Goal: Transaction & Acquisition: Purchase product/service

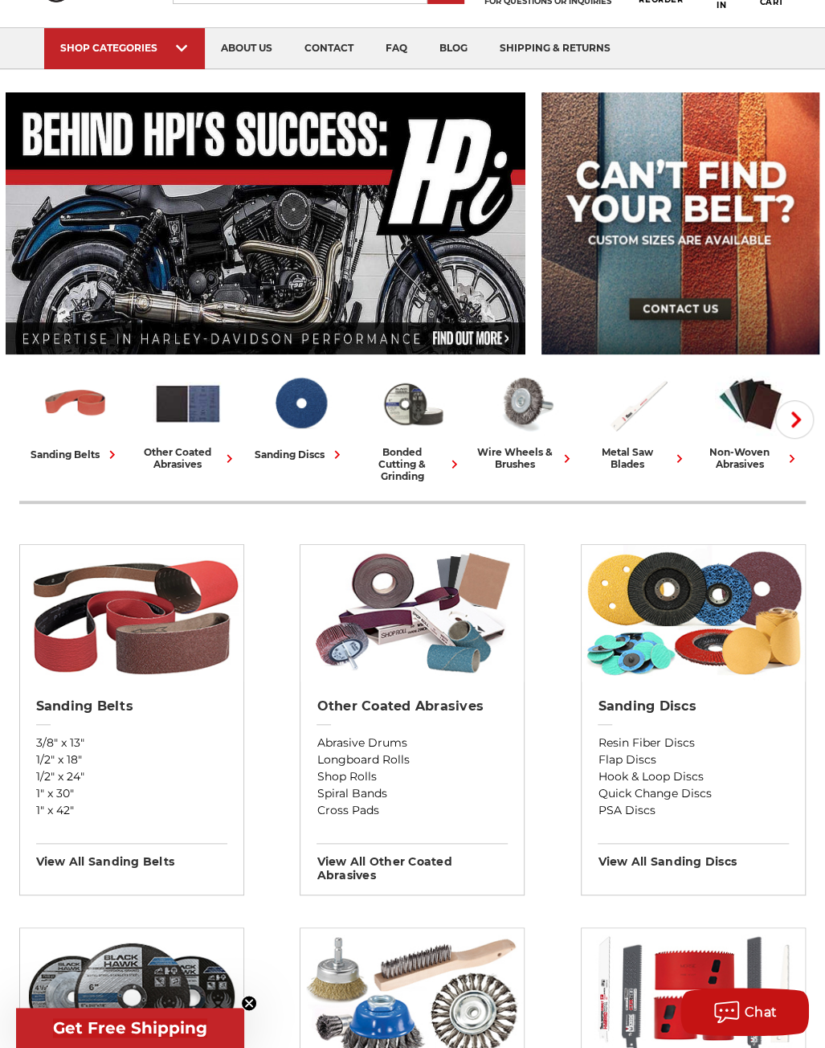
scroll to position [161, 0]
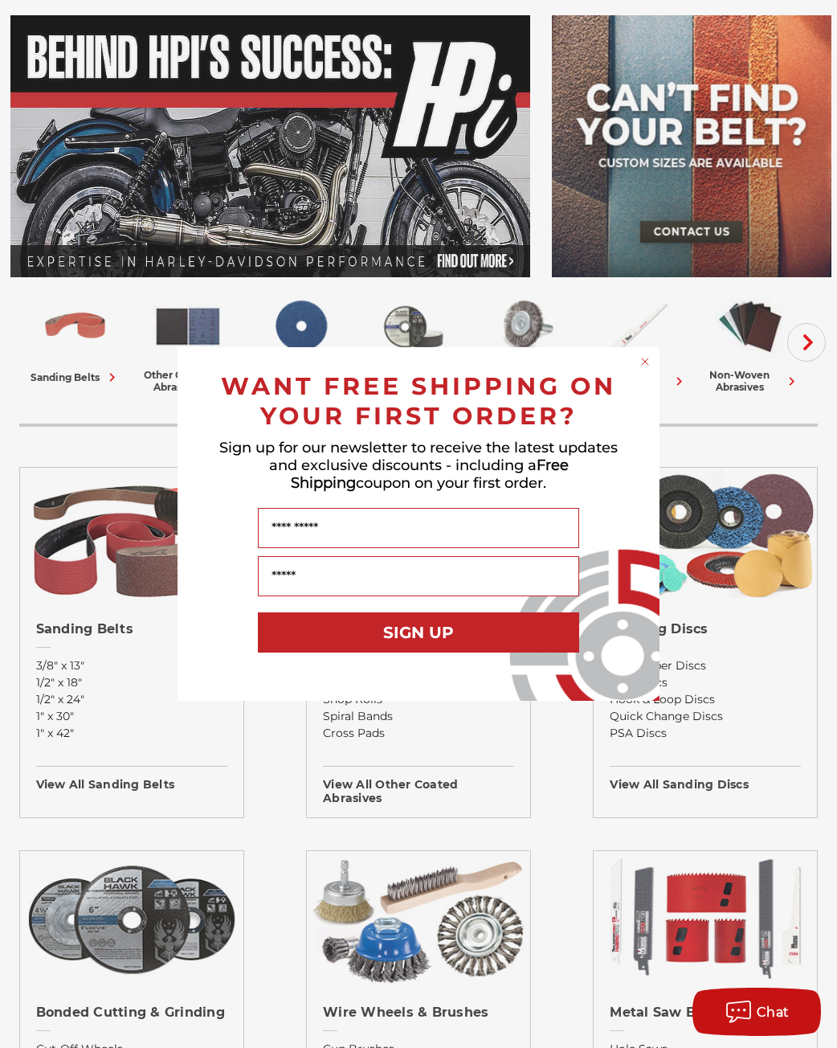
click at [642, 362] on circle "Close dialog" at bounding box center [645, 361] width 15 height 15
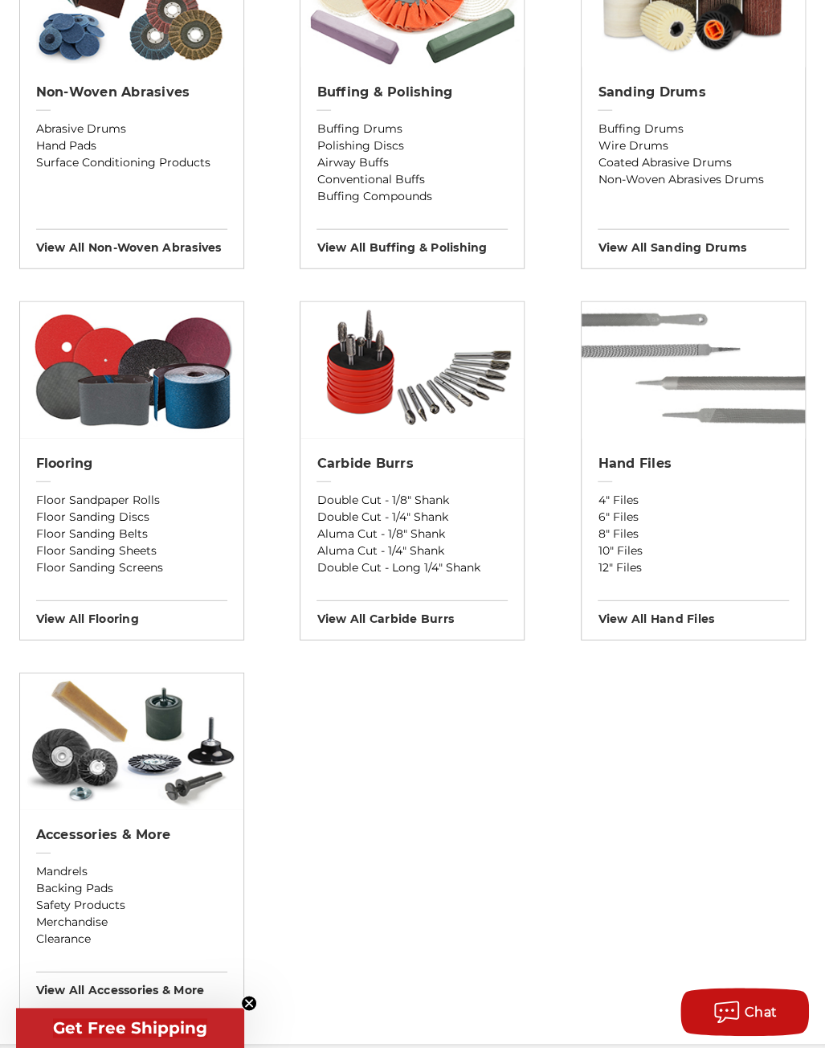
scroll to position [1526, 0]
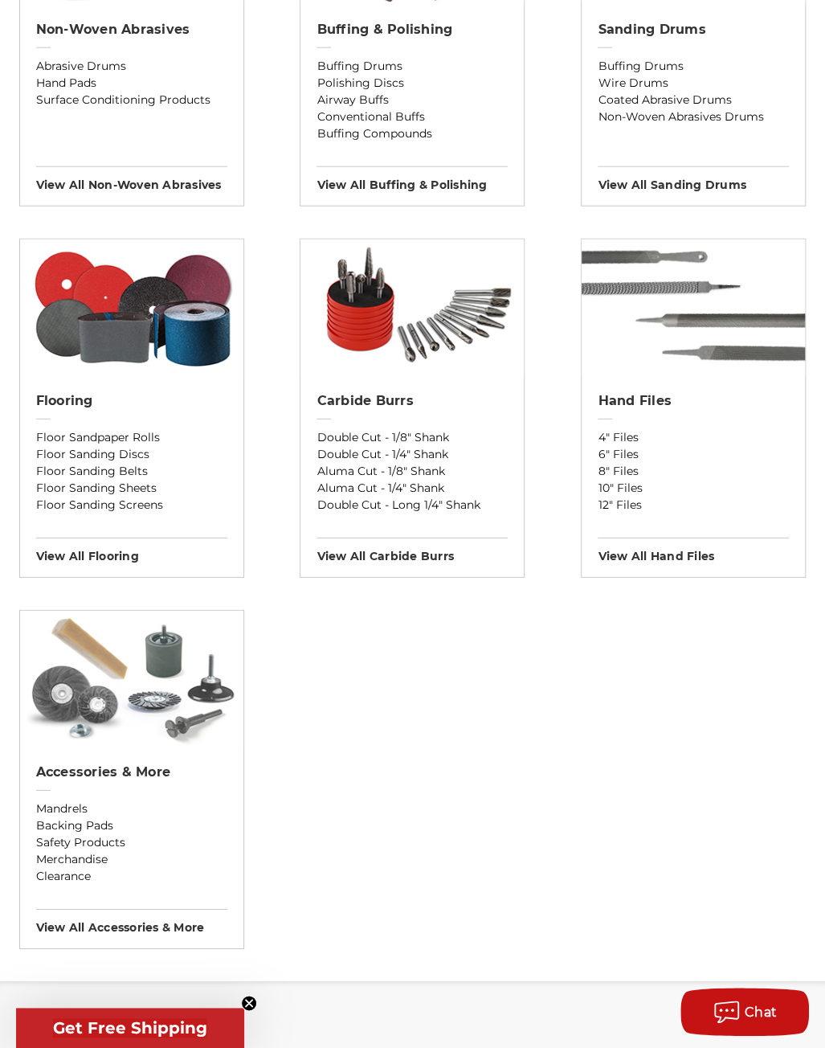
click at [163, 699] on img at bounding box center [131, 679] width 223 height 137
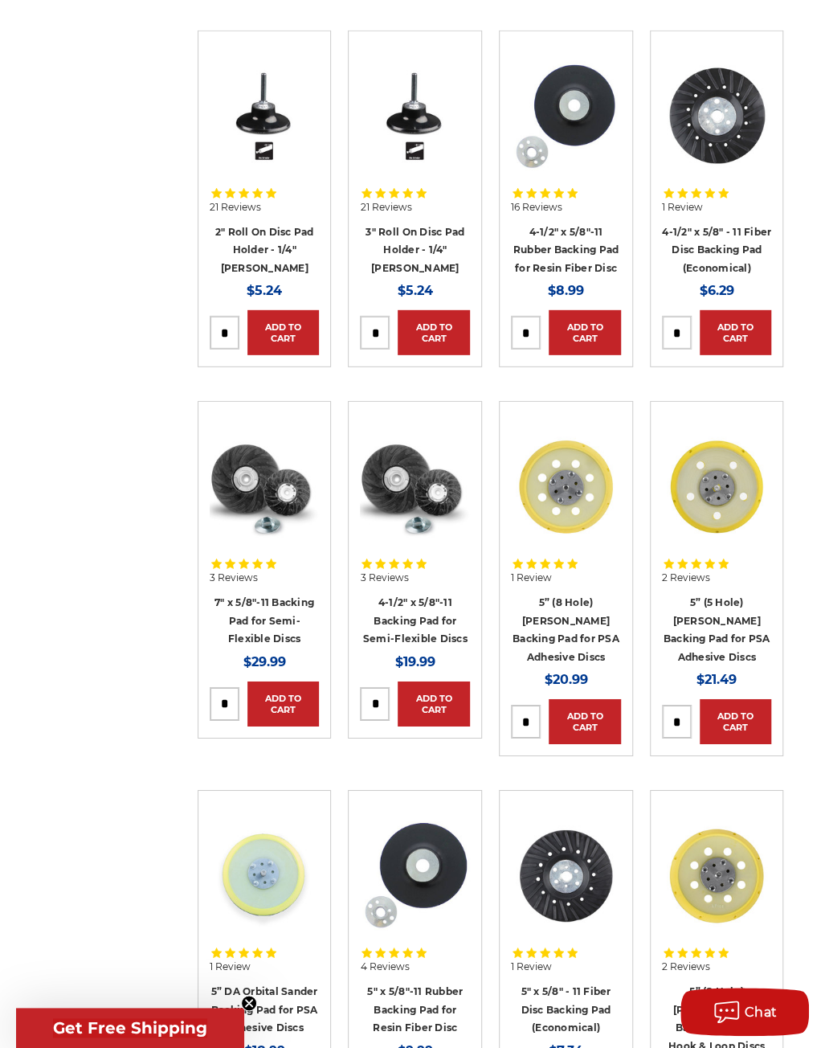
scroll to position [1768, 0]
